Goal: Information Seeking & Learning: Learn about a topic

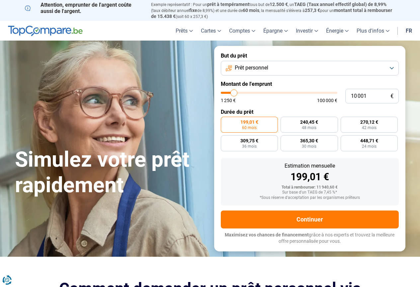
type input "10 250"
type input "10250"
type input "11 250"
type input "11250"
type input "12 000"
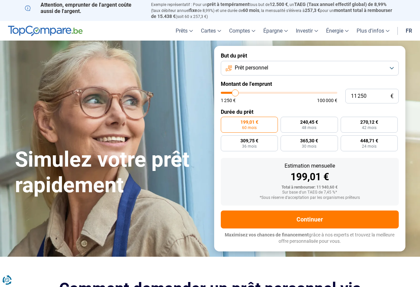
type input "12000"
type input "13 250"
type input "13250"
type input "14 250"
type input "14250"
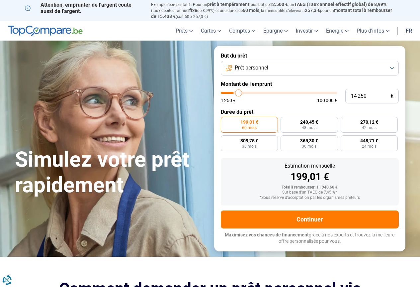
type input "15 000"
type input "15000"
type input "15 500"
type input "15500"
type input "15 750"
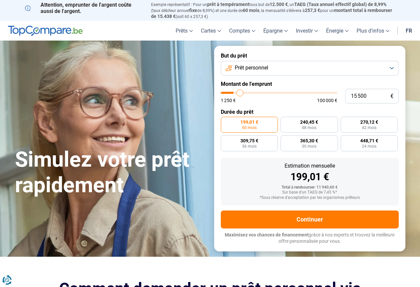
type input "15750"
type input "16 000"
type input "16000"
type input "16 500"
type input "16500"
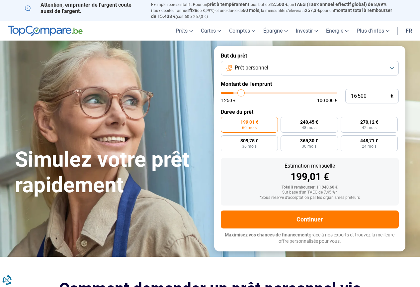
type input "17 000"
type input "17000"
type input "17 250"
type input "17250"
type input "17 500"
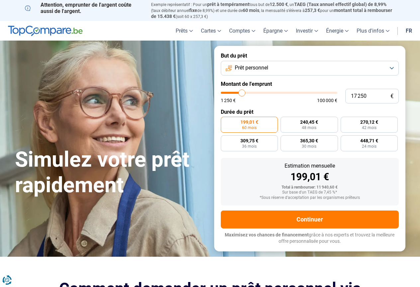
type input "17500"
type input "17 750"
type input "17750"
type input "18 000"
type input "18000"
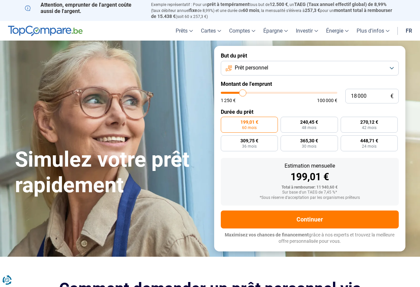
type input "18 500"
type input "18500"
type input "18 750"
type input "18750"
type input "19 000"
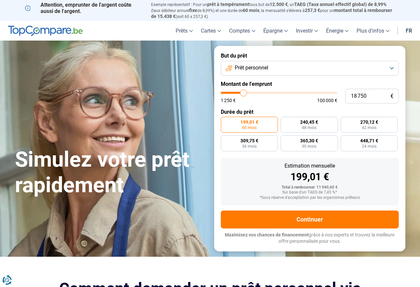
type input "19000"
type input "19 250"
type input "19250"
type input "19 750"
type input "19750"
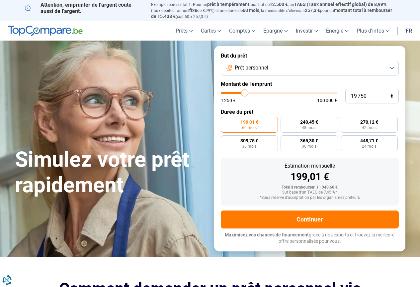
type input "20 000"
type input "20000"
type input "20 250"
type input "20250"
type input "20 500"
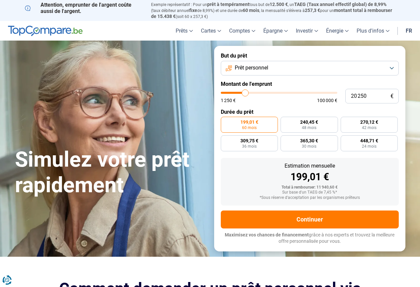
type input "20500"
type input "20 750"
type input "20750"
type input "21 250"
type input "21250"
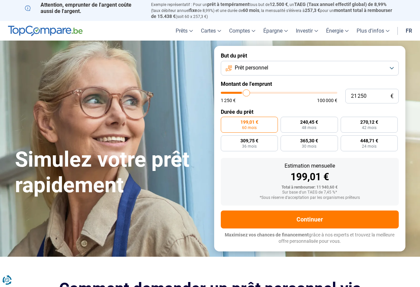
type input "21 500"
type input "21500"
type input "21 250"
type input "21250"
type input "20 750"
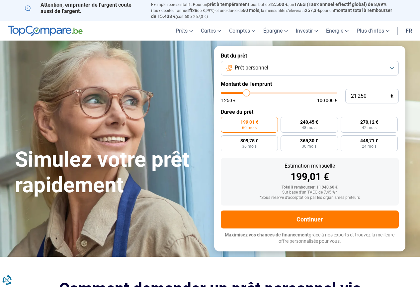
type input "20750"
type input "20 250"
type input "20250"
type input "19 250"
type input "19250"
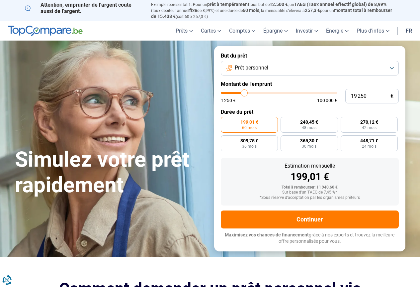
type input "19 000"
type input "19000"
type input "18 500"
type input "18500"
type input "18 000"
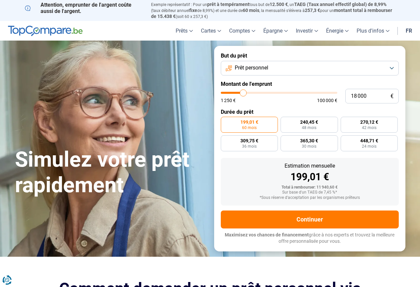
type input "18000"
type input "17 750"
type input "17750"
type input "17 250"
type input "17250"
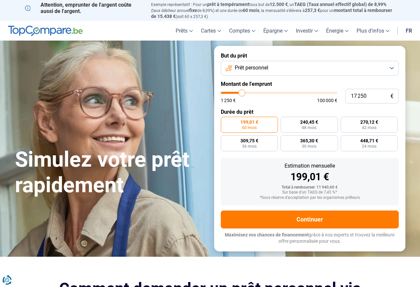
type input "17 000"
type input "17000"
type input "16 000"
type input "16000"
type input "15 750"
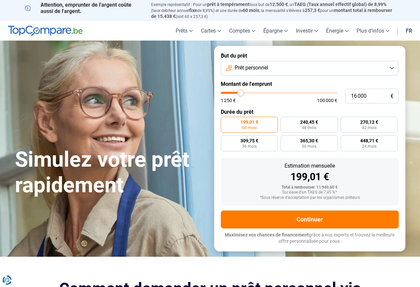
type input "15750"
type input "14 750"
type input "14750"
type input "14 500"
type input "14500"
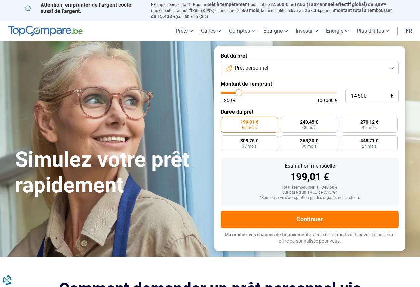
type input "14 250"
type input "14250"
type input "13 500"
type input "13500"
type input "13 250"
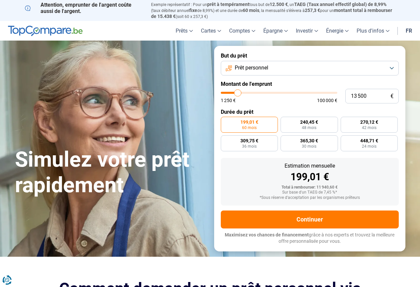
type input "13250"
type input "12 750"
type input "12750"
type input "12 500"
type input "12500"
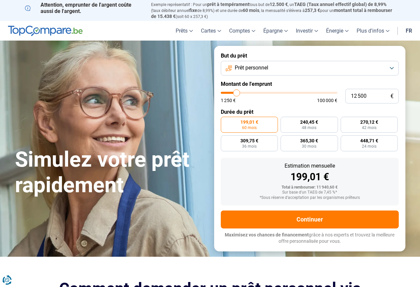
type input "12 000"
type input "12000"
type input "11 750"
type input "11750"
type input "11 500"
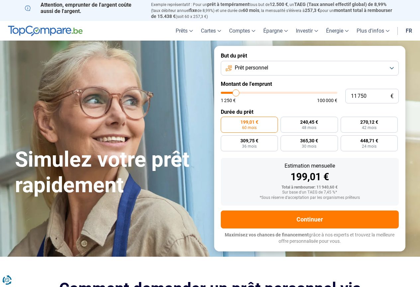
type input "11500"
type input "11 250"
type input "11250"
type input "11 000"
type input "11000"
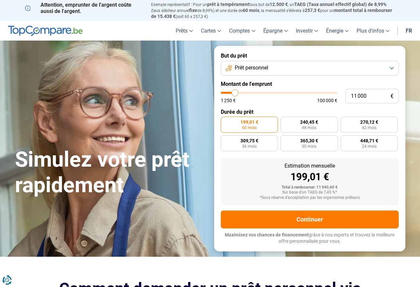
type input "10 500"
type input "10500"
type input "10 000"
type input "10000"
type input "9 750"
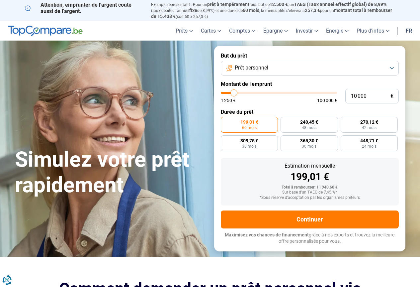
type input "9750"
type input "9 500"
type input "9500"
type input "9 000"
type input "9000"
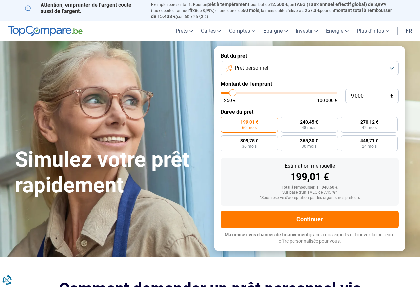
type input "8 750"
type input "8750"
type input "8 500"
type input "8500"
type input "8 250"
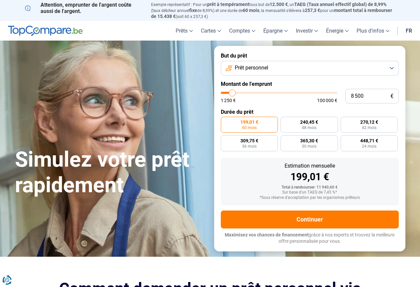
type input "8250"
type input "8 000"
type input "8000"
type input "7 500"
type input "7500"
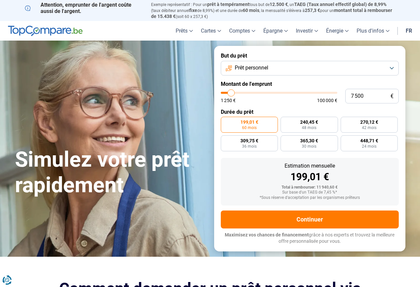
type input "7 250"
type input "7250"
type input "7 000"
type input "7000"
type input "6 750"
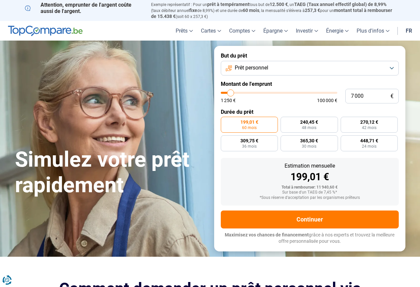
type input "6750"
type input "6 500"
type input "6500"
type input "6 000"
type input "6000"
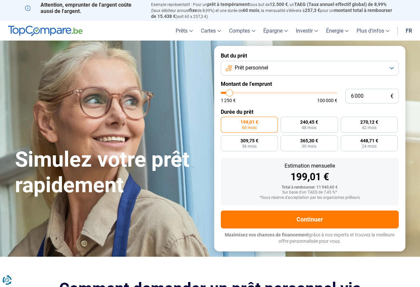
type input "5 750"
type input "5750"
type input "5 500"
type input "5500"
type input "5 250"
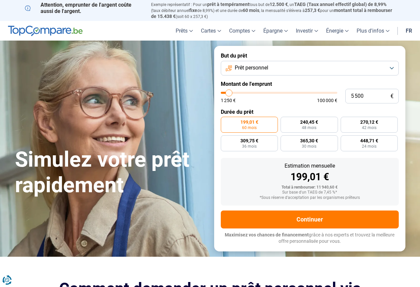
type input "5250"
type input "5 000"
type input "5000"
type input "4 500"
type input "4500"
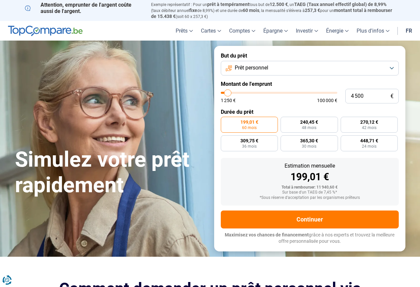
type input "4 000"
type input "4000"
type input "3 750"
type input "3750"
type input "3 500"
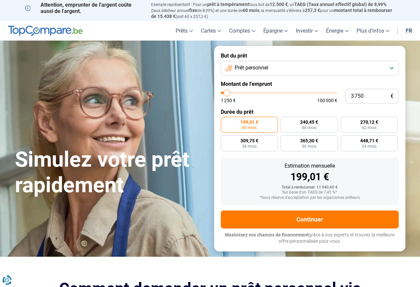
type input "3500"
type input "3 000"
type input "3000"
type input "2 750"
type input "2750"
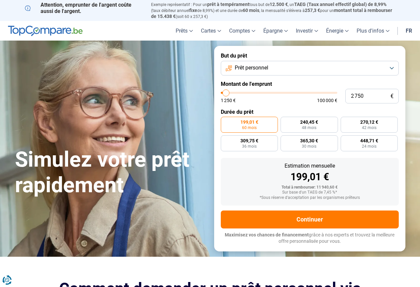
type input "2 500"
type input "2500"
type input "2 250"
type input "2250"
type input "2 000"
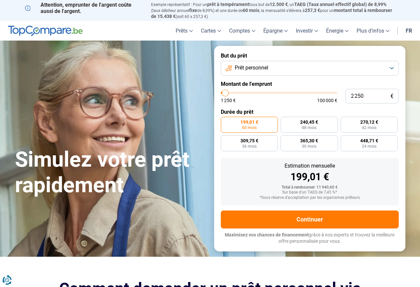
type input "2000"
type input "1 500"
type input "1500"
type input "1 250"
type input "1250"
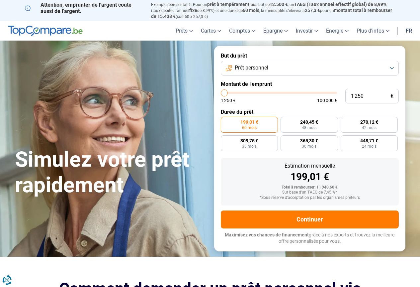
type input "1 500"
type input "1500"
type input "2 000"
type input "2000"
type input "2 250"
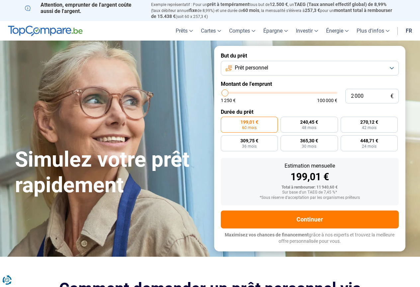
type input "2250"
type input "2 500"
type input "2500"
type input "2 750"
type input "2750"
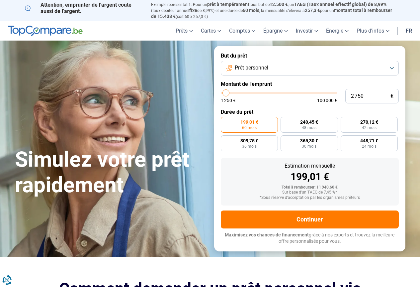
type input "3 000"
drag, startPoint x: 234, startPoint y: 91, endPoint x: 226, endPoint y: 98, distance: 9.9
type input "3000"
click at [226, 94] on input "range" at bounding box center [279, 93] width 117 height 2
radio input "true"
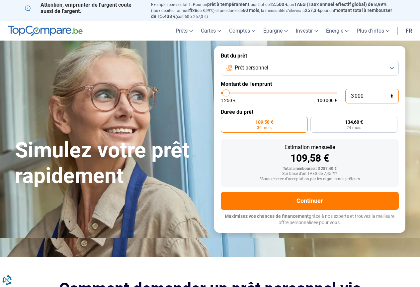
drag, startPoint x: 367, startPoint y: 95, endPoint x: 355, endPoint y: 95, distance: 12.6
click at [355, 95] on input "3 000" at bounding box center [371, 96] width 53 height 15
type input "35"
type input "1250"
type input "350"
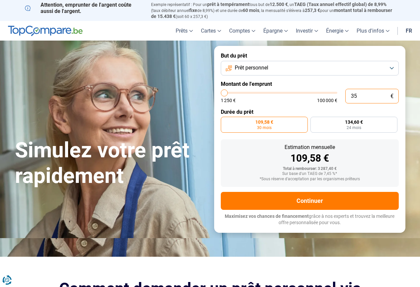
type input "1250"
type input "3 500"
type input "3500"
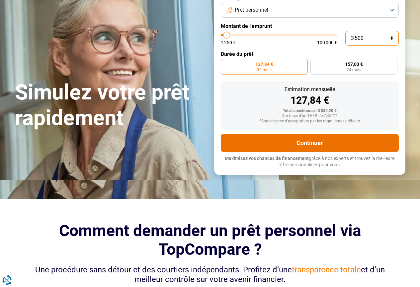
scroll to position [66, 0]
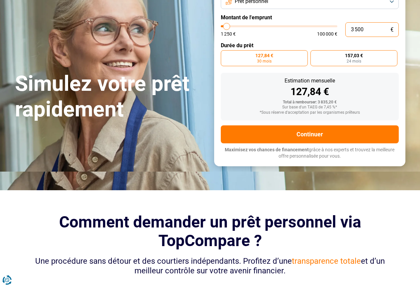
type input "3 500"
click at [355, 59] on span "24 mois" at bounding box center [354, 61] width 15 height 4
click at [315, 54] on input "157,03 € 24 mois" at bounding box center [312, 52] width 4 height 4
radio input "true"
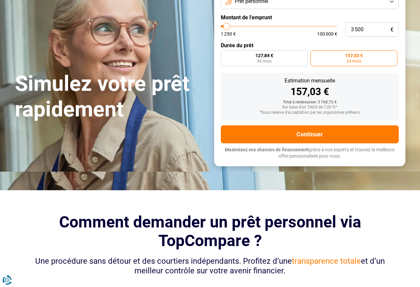
scroll to position [0, 0]
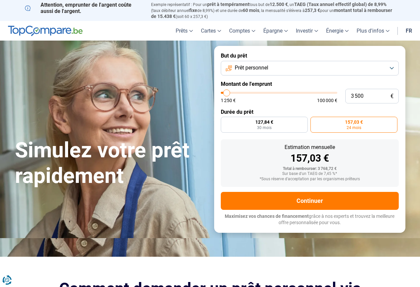
click at [363, 69] on button "Prêt personnel" at bounding box center [310, 68] width 178 height 15
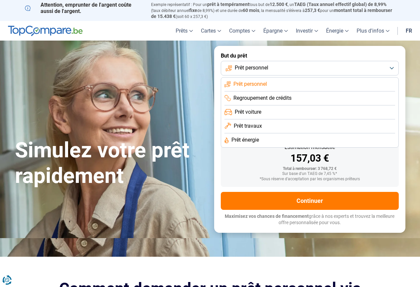
click at [274, 125] on li "Prêt travaux" at bounding box center [309, 126] width 171 height 14
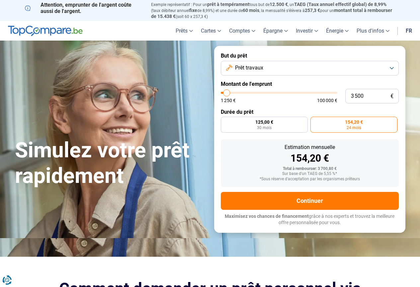
click at [290, 69] on button "Prêt travaux" at bounding box center [310, 68] width 178 height 15
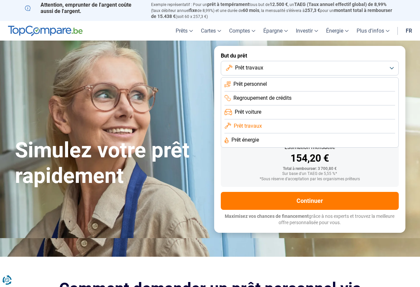
click at [255, 109] on span "Prêt voiture" at bounding box center [248, 111] width 27 height 7
